Goal: Browse casually: Explore the website without a specific task or goal

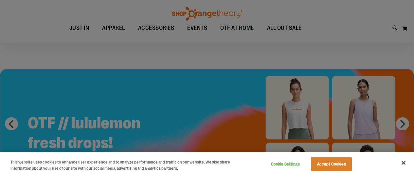
scroll to position [66, 0]
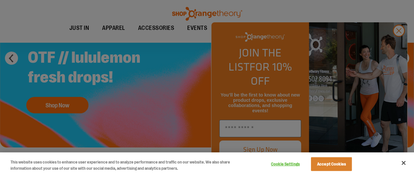
click at [399, 45] on div at bounding box center [207, 87] width 414 height 175
click at [398, 45] on div at bounding box center [207, 87] width 414 height 175
click at [342, 164] on button "Accept Cookies" at bounding box center [331, 164] width 41 height 14
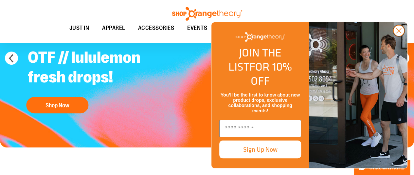
click at [395, 36] on circle "Close dialog" at bounding box center [399, 30] width 11 height 11
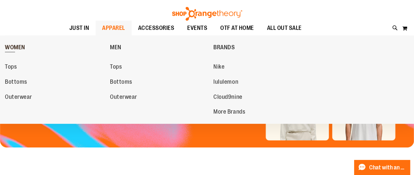
click at [18, 44] on link "WOMEN" at bounding box center [56, 47] width 102 height 17
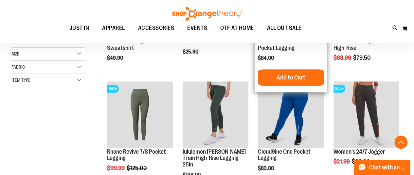
scroll to position [164, 0]
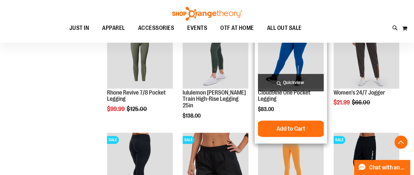
scroll to position [262, 0]
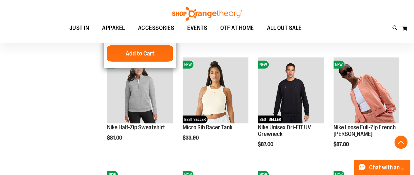
scroll to position [786, 0]
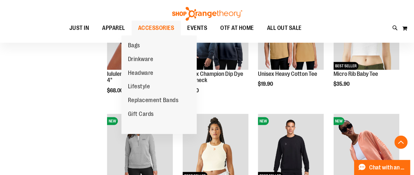
click at [142, 29] on span "ACCESSORIES" at bounding box center [156, 28] width 36 height 15
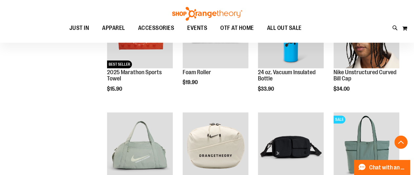
scroll to position [262, 0]
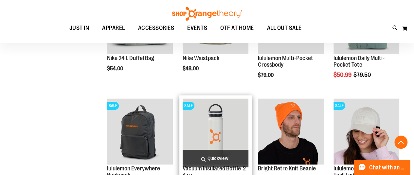
scroll to position [426, 0]
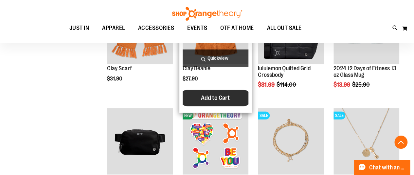
scroll to position [721, 0]
